Goal: Task Accomplishment & Management: Use online tool/utility

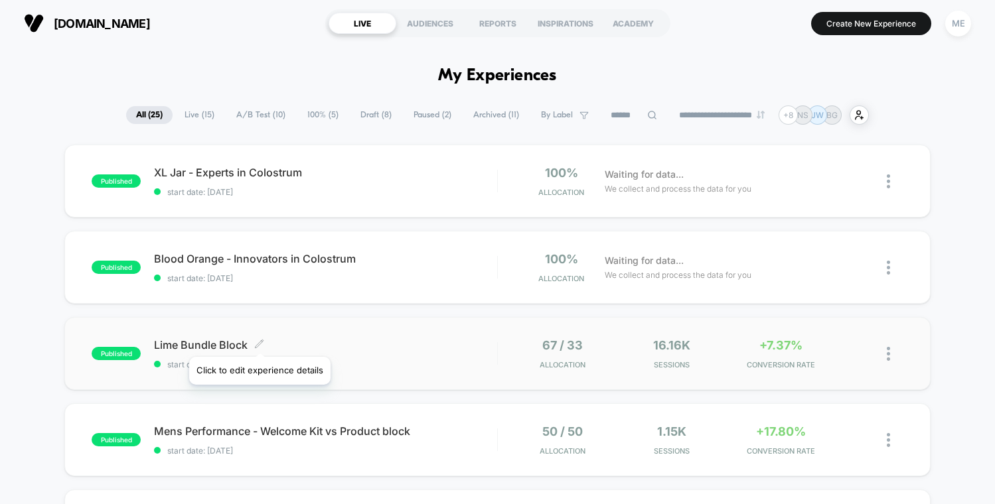
click at [265, 356] on div "Lime Bundle Block Click to edit experience details Click to edit experience det…" at bounding box center [325, 353] width 342 height 31
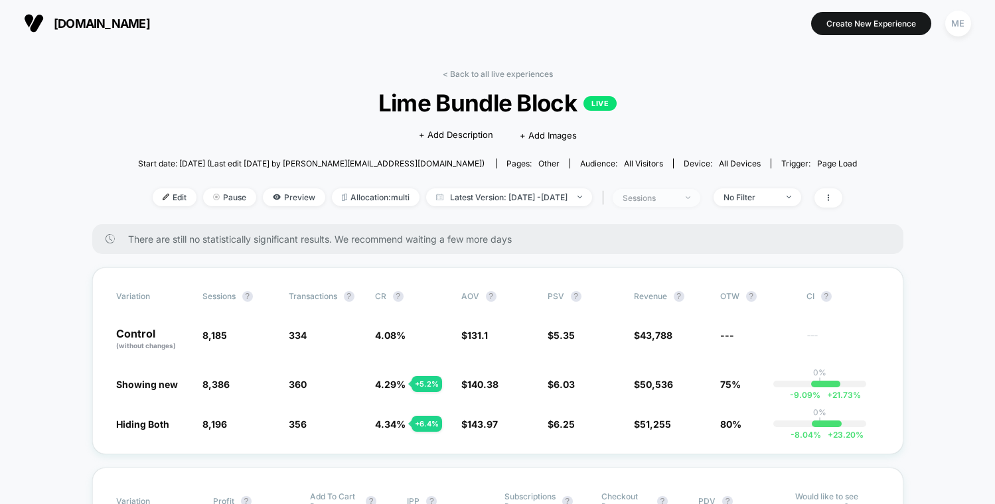
click at [670, 193] on div "sessions" at bounding box center [648, 198] width 53 height 10
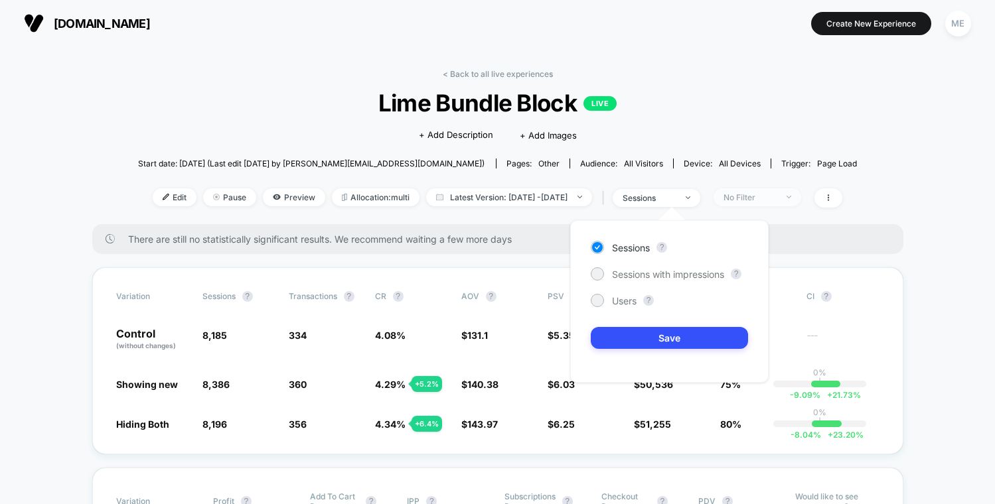
click at [766, 190] on span "No Filter" at bounding box center [757, 197] width 88 height 18
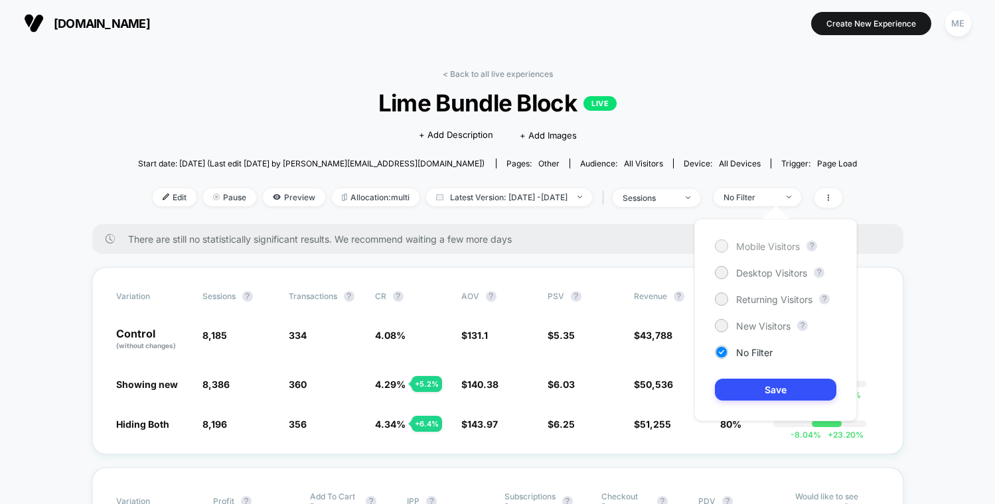
click at [755, 247] on span "Mobile Visitors" at bounding box center [768, 246] width 64 height 11
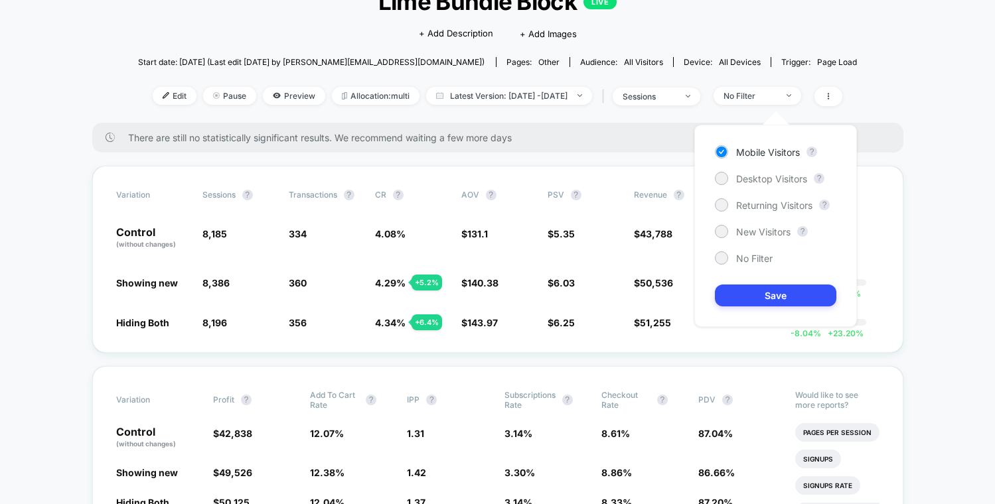
scroll to position [104, 0]
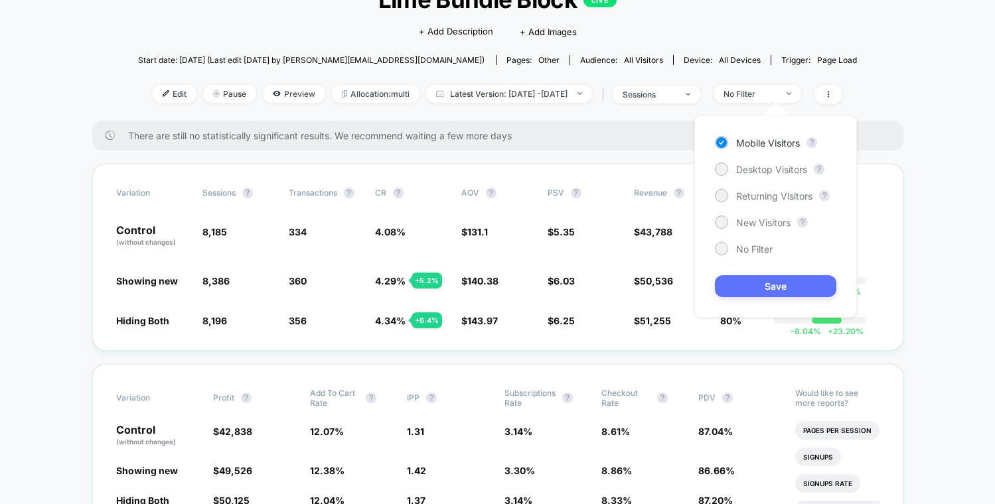
click at [813, 280] on button "Save" at bounding box center [775, 286] width 121 height 22
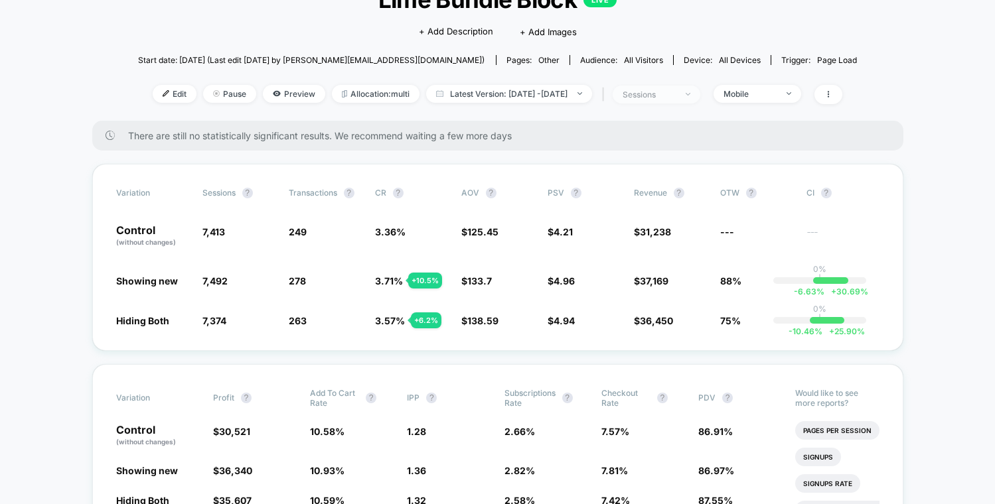
click at [675, 90] on div "sessions" at bounding box center [648, 95] width 53 height 10
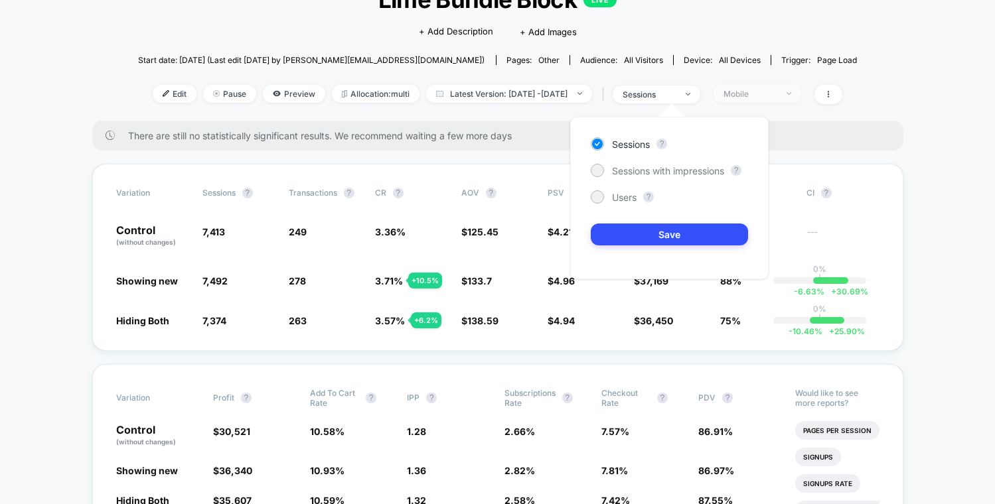
click at [762, 97] on div "Mobile" at bounding box center [749, 94] width 53 height 10
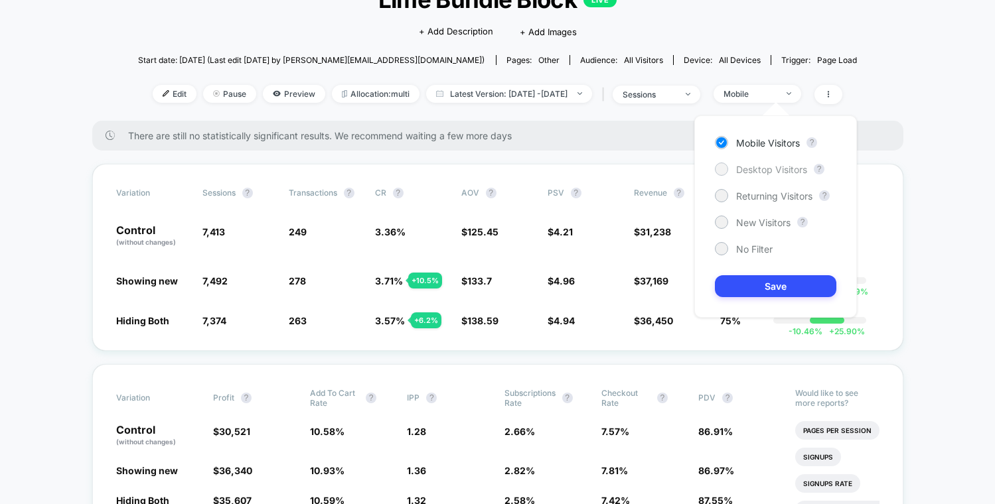
click at [750, 168] on span "Desktop Visitors" at bounding box center [771, 169] width 71 height 11
click at [762, 275] on button "Save" at bounding box center [775, 286] width 121 height 22
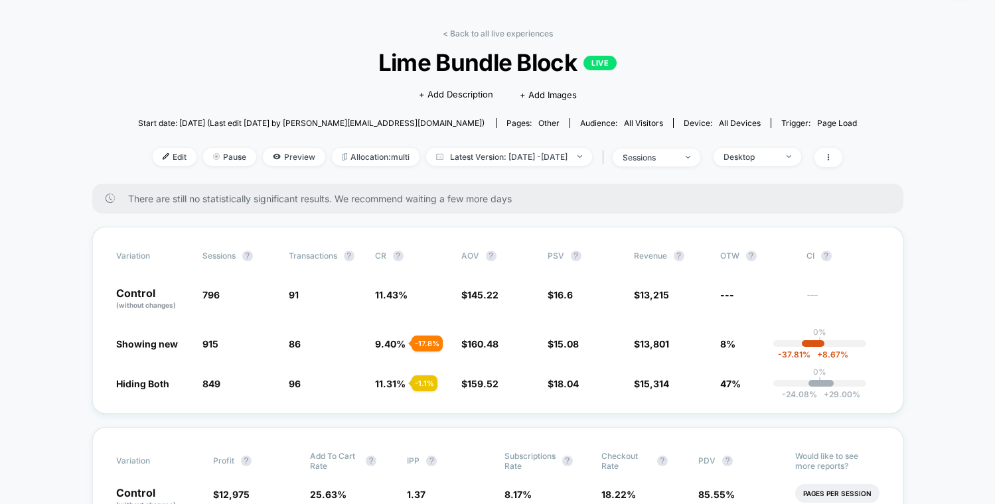
scroll to position [42, 0]
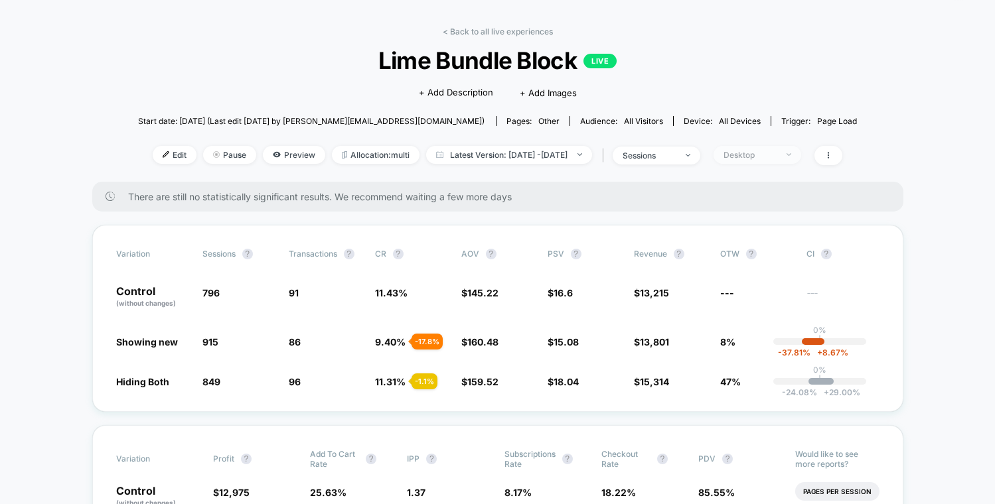
click at [743, 149] on span "Desktop" at bounding box center [757, 155] width 88 height 18
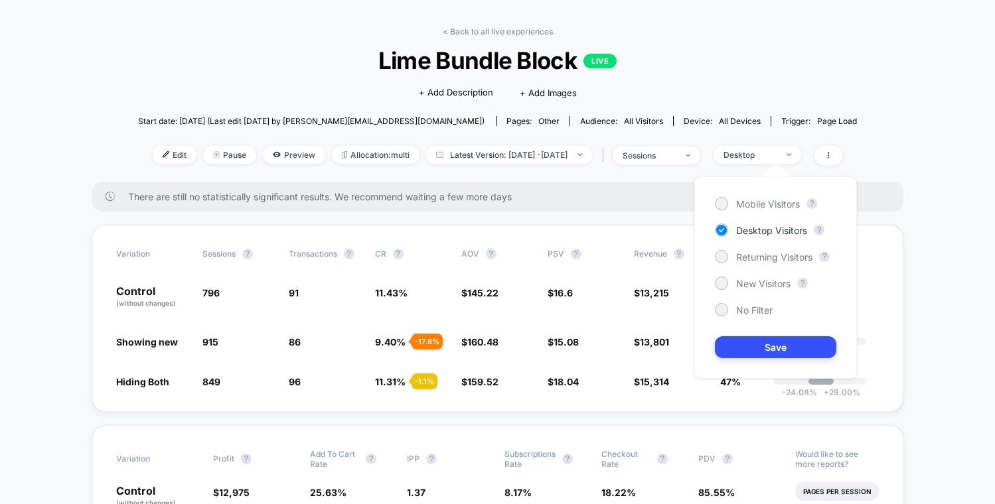
click at [758, 211] on div "Mobile Visitors ? Desktop Visitors ? Returning Visitors ? New Visitors ? No Fil…" at bounding box center [775, 277] width 163 height 202
click at [758, 206] on span "Mobile Visitors" at bounding box center [768, 203] width 64 height 11
click at [763, 336] on button "Save" at bounding box center [775, 347] width 121 height 22
